Goal: Find specific page/section: Find specific page/section

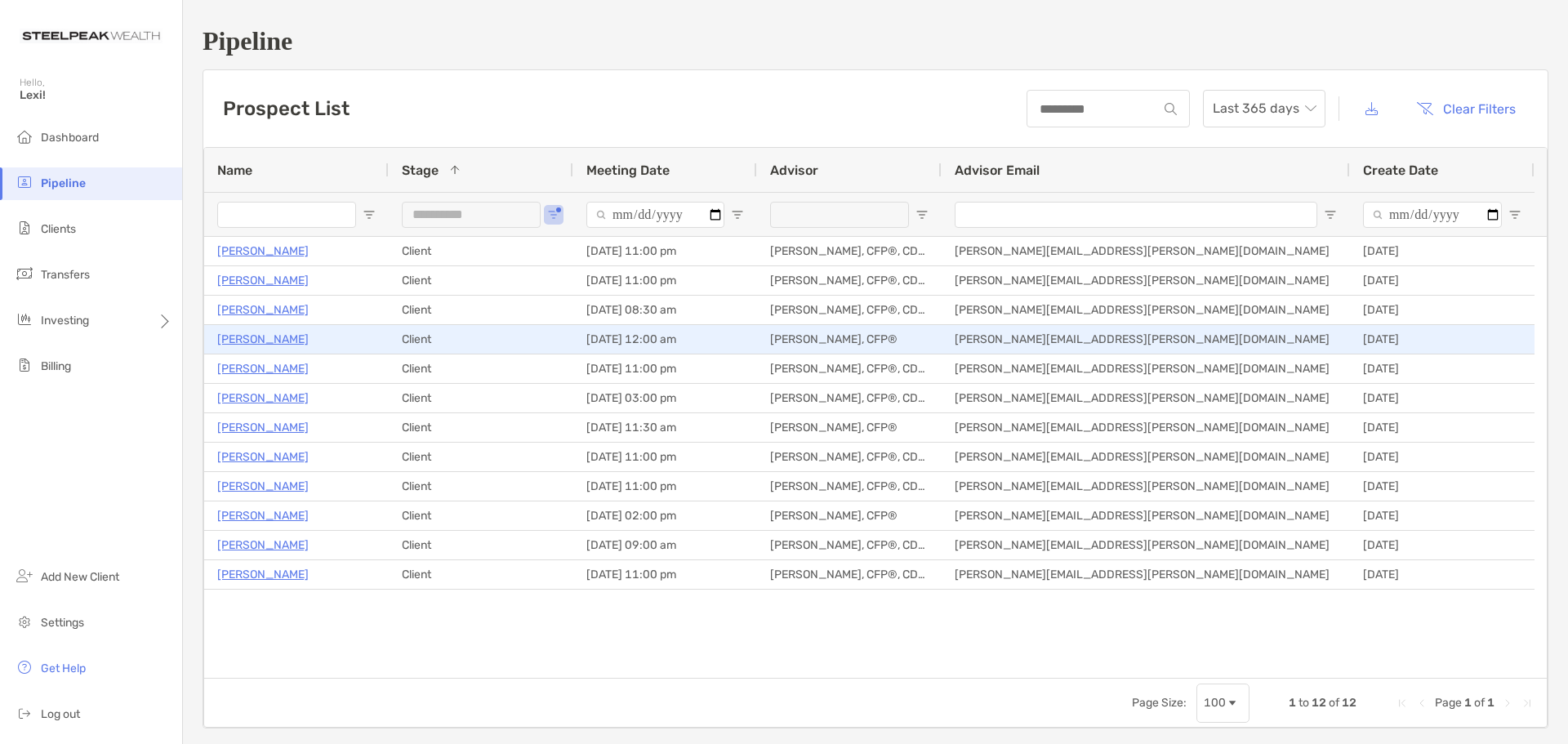
click at [277, 341] on p "[PERSON_NAME]" at bounding box center [263, 339] width 92 height 21
